Goal: Transaction & Acquisition: Download file/media

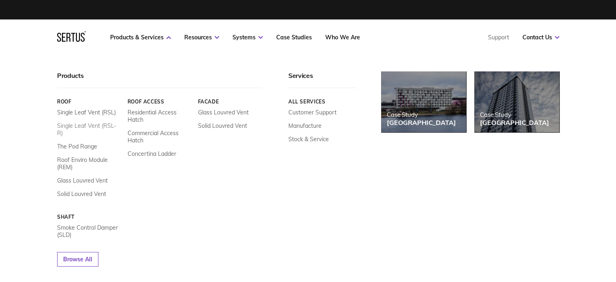
click at [89, 126] on link "Single Leaf Vent (RSL-R)" at bounding box center [89, 129] width 64 height 15
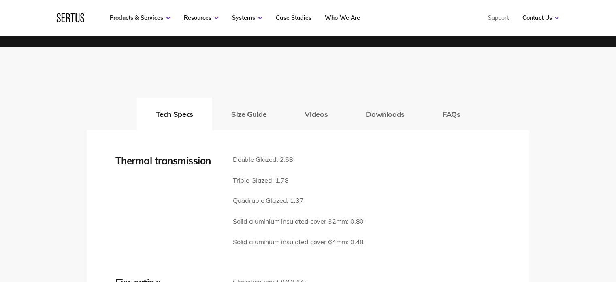
scroll to position [1094, 0]
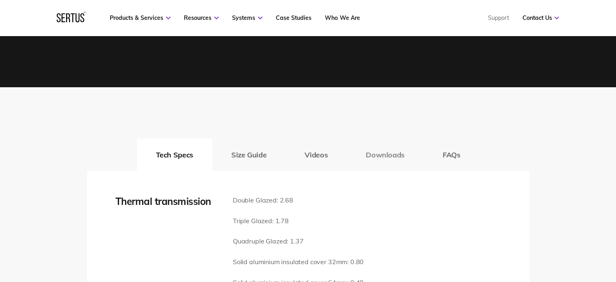
click at [395, 151] on button "Downloads" at bounding box center [385, 154] width 77 height 32
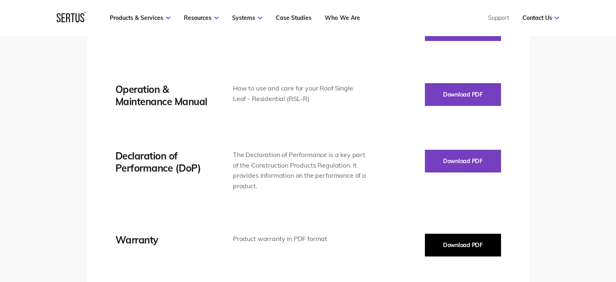
scroll to position [1499, 0]
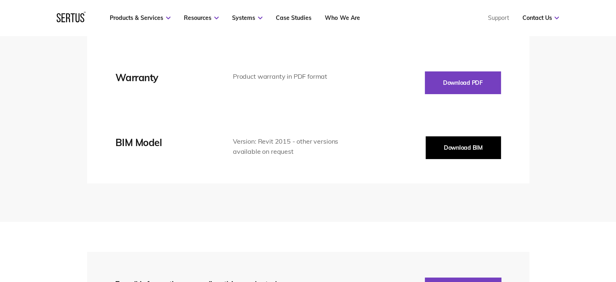
click at [473, 150] on button "Download BIM" at bounding box center [463, 147] width 75 height 23
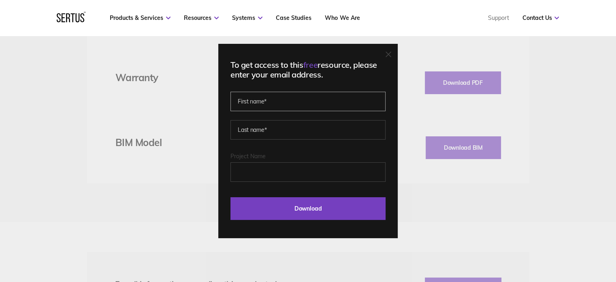
click at [318, 100] on input "text" at bounding box center [308, 101] width 155 height 19
type input "Dinamani"
click at [298, 131] on input "text" at bounding box center [308, 129] width 155 height 19
type input "Lakshmi"
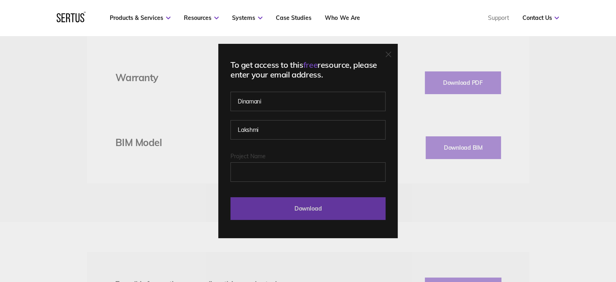
click at [322, 212] on input "Download" at bounding box center [308, 208] width 155 height 23
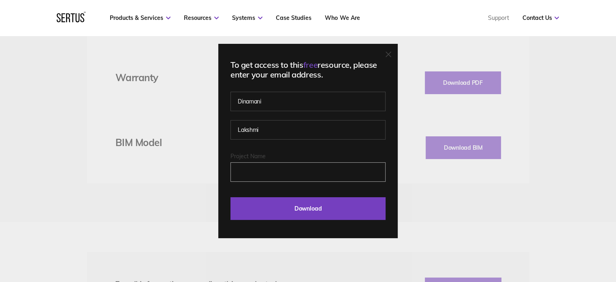
click at [308, 171] on input "Project Name" at bounding box center [308, 171] width 155 height 19
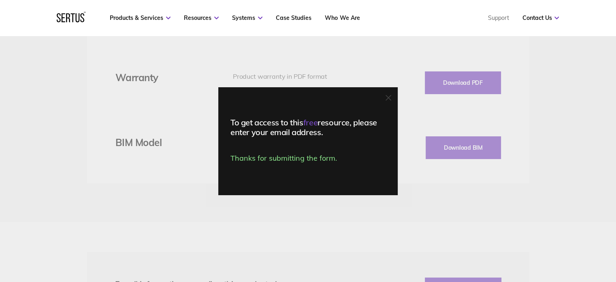
click at [308, 171] on div "To get access to this free resource, please enter your email address. Thanks fo…" at bounding box center [307, 141] width 179 height 108
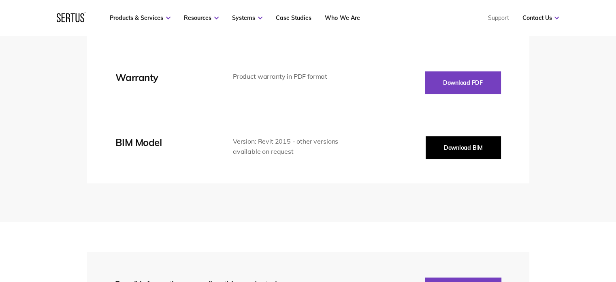
click at [480, 149] on button "Download BIM" at bounding box center [463, 147] width 75 height 23
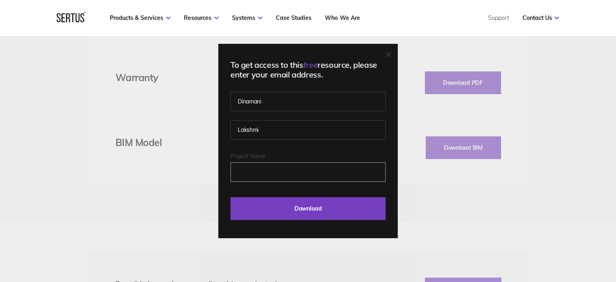
click at [322, 173] on input "Project Name" at bounding box center [308, 171] width 155 height 19
type input "[GEOGRAPHIC_DATA]"
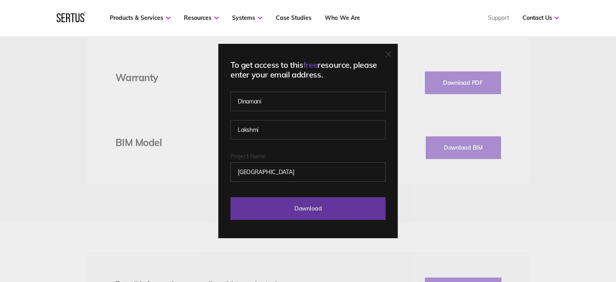
click at [308, 206] on input "Download" at bounding box center [308, 208] width 155 height 23
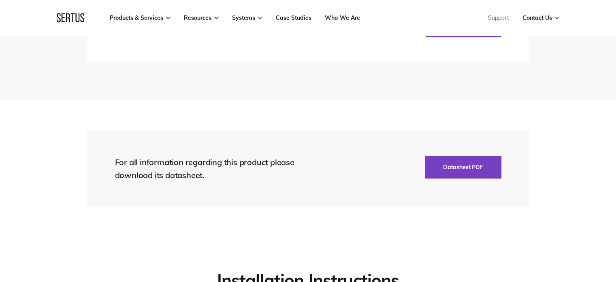
scroll to position [1418, 0]
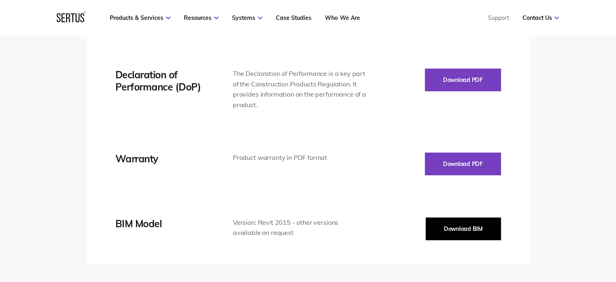
click at [455, 228] on button "Download BIM" at bounding box center [463, 228] width 75 height 23
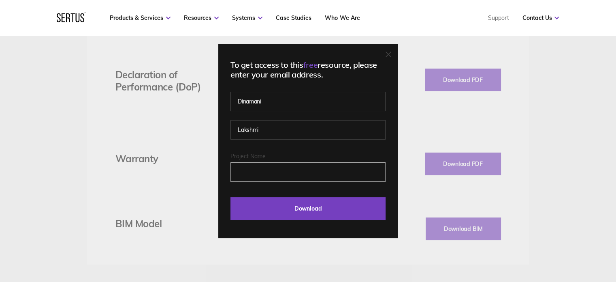
click at [321, 171] on input "Project Name" at bounding box center [308, 171] width 155 height 19
type input "[GEOGRAPHIC_DATA]"
click at [338, 97] on input "Dinamani" at bounding box center [308, 101] width 155 height 19
click at [327, 132] on input "Lakshmi" at bounding box center [308, 129] width 155 height 19
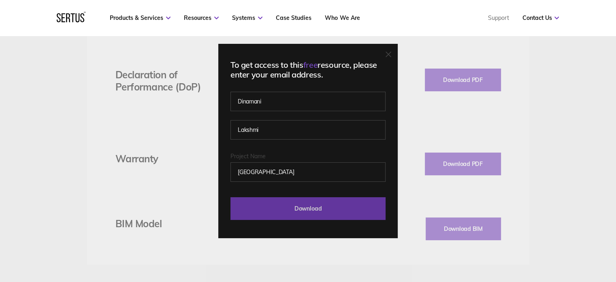
click at [312, 209] on input "Download" at bounding box center [308, 208] width 155 height 23
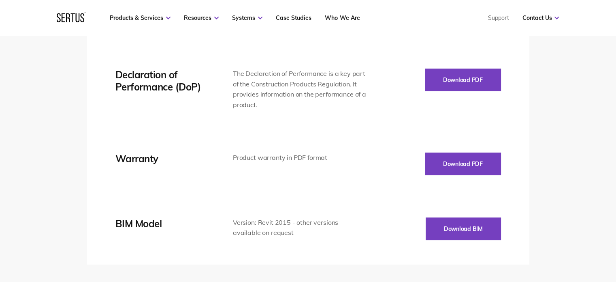
click at [602, 78] on div "Tech Specs Size Guide Videos Downloads FAQs Thermal transmission Double Glazed:…" at bounding box center [308, 32] width 616 height 539
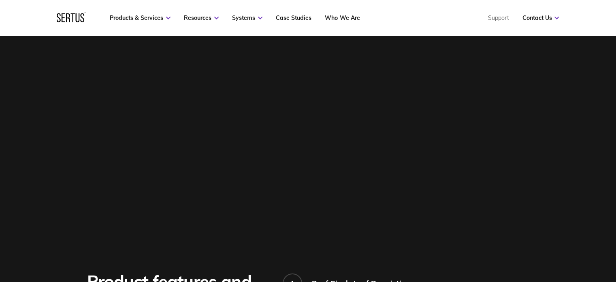
scroll to position [608, 0]
